Goal: Information Seeking & Learning: Understand process/instructions

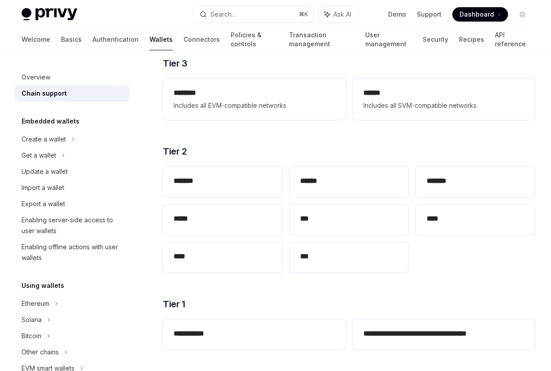
scroll to position [135, 0]
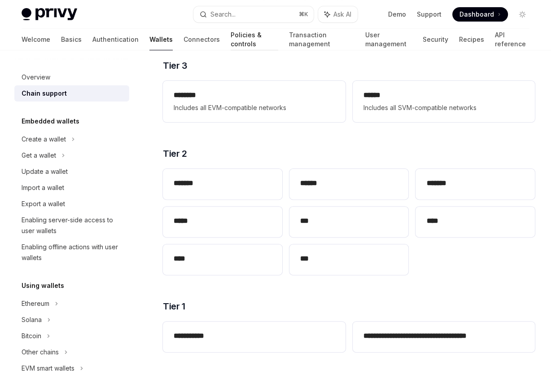
click at [231, 35] on link "Policies & controls" at bounding box center [255, 40] width 48 height 22
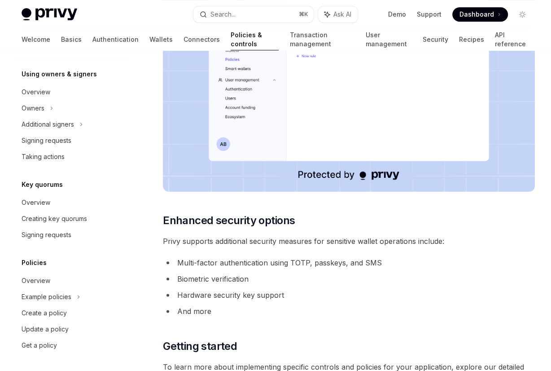
scroll to position [641, 0]
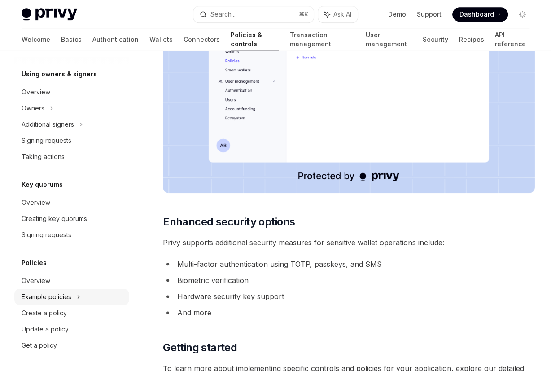
type textarea "*"
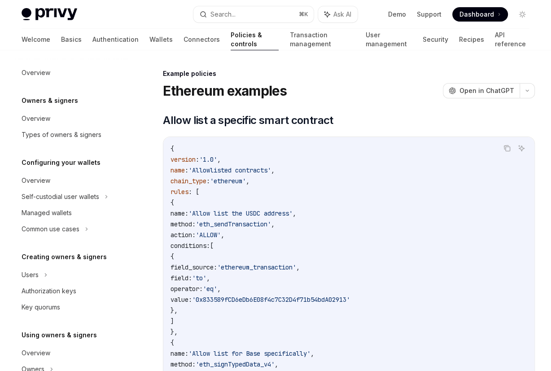
scroll to position [1803, 0]
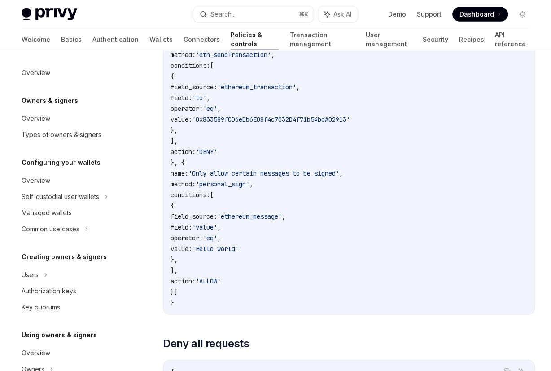
drag, startPoint x: 287, startPoint y: 253, endPoint x: 322, endPoint y: 253, distance: 35.0
click at [322, 253] on code "{ version : '1.0' , name : 'Example policy with multiple RPC methods' , chain_t…" at bounding box center [349, 146] width 357 height 323
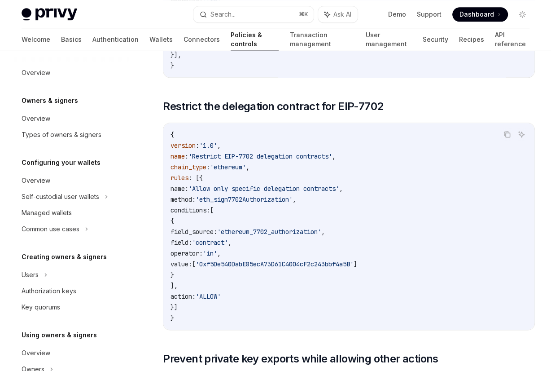
scroll to position [3248, 0]
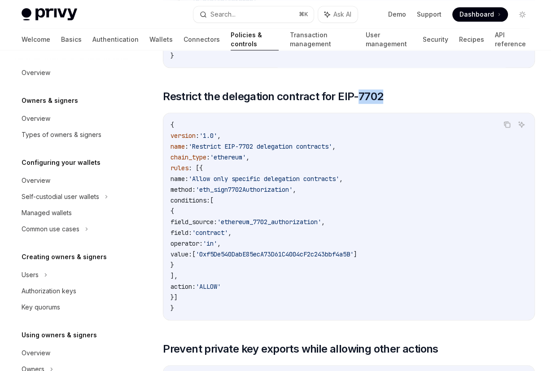
click at [403, 168] on code "{ version : '1.0' , name : 'Restrict EIP-7702 delegation contracts' , chain_typ…" at bounding box center [349, 216] width 357 height 194
drag, startPoint x: 294, startPoint y: 237, endPoint x: 458, endPoint y: 257, distance: 165.6
click at [458, 257] on code "{ version : '1.0' , name : 'Restrict EIP-7702 delegation contracts' , chain_typ…" at bounding box center [349, 216] width 357 height 194
click at [321, 226] on span "'ethereum_7702_authorization'" at bounding box center [269, 222] width 104 height 8
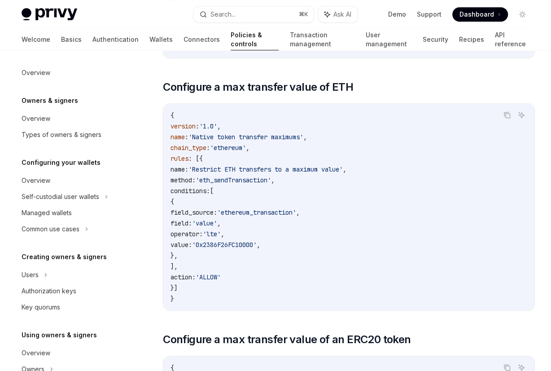
scroll to position [0, 0]
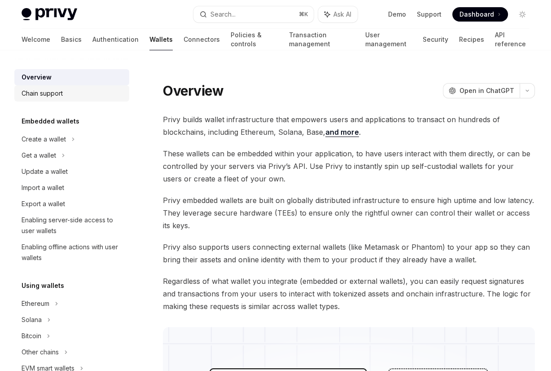
click at [50, 98] on div "Chain support" at bounding box center [42, 93] width 41 height 11
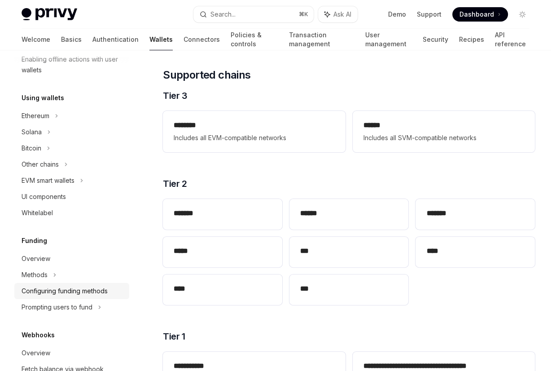
scroll to position [189, 0]
click at [184, 38] on link "Connectors" at bounding box center [202, 40] width 36 height 22
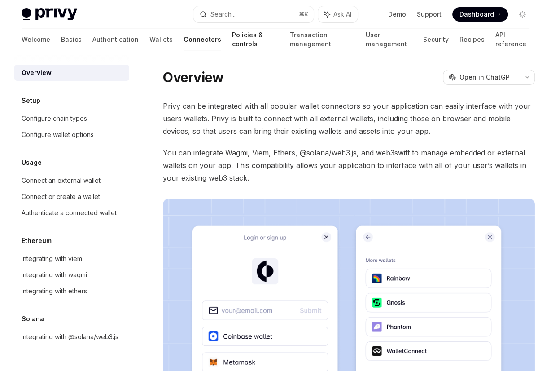
click at [232, 39] on link "Policies & controls" at bounding box center [255, 40] width 47 height 22
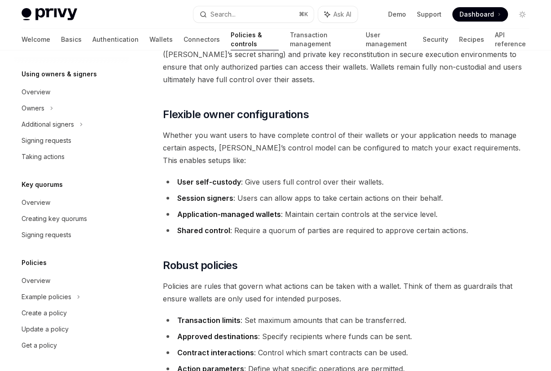
scroll to position [185, 0]
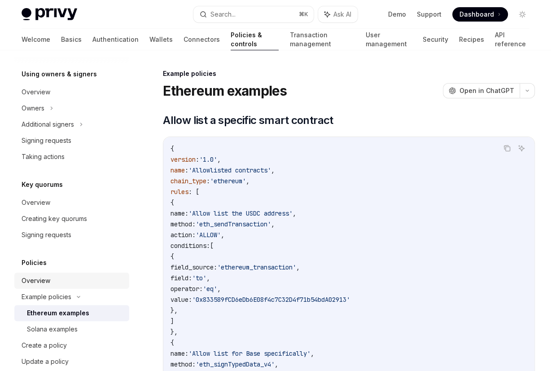
click at [81, 282] on div "Overview" at bounding box center [73, 280] width 102 height 11
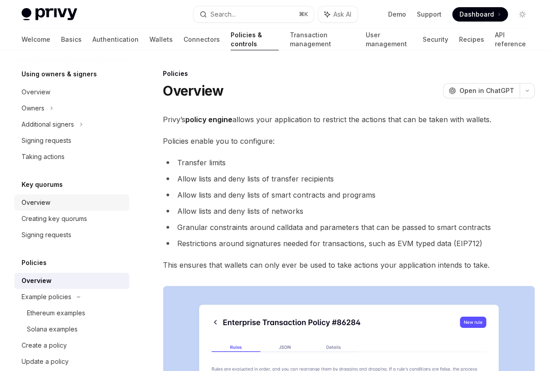
scroll to position [293, 0]
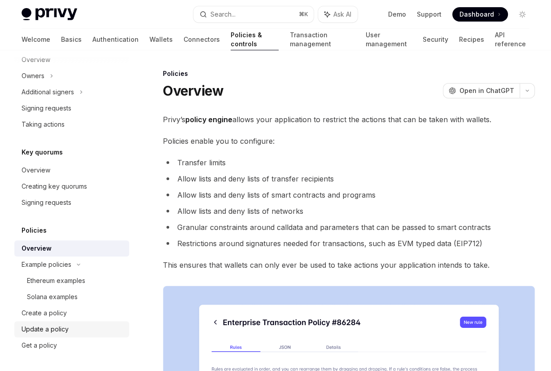
click at [49, 322] on link "Update a policy" at bounding box center [71, 329] width 115 height 16
type textarea "*"
